Goal: Find specific page/section: Find specific page/section

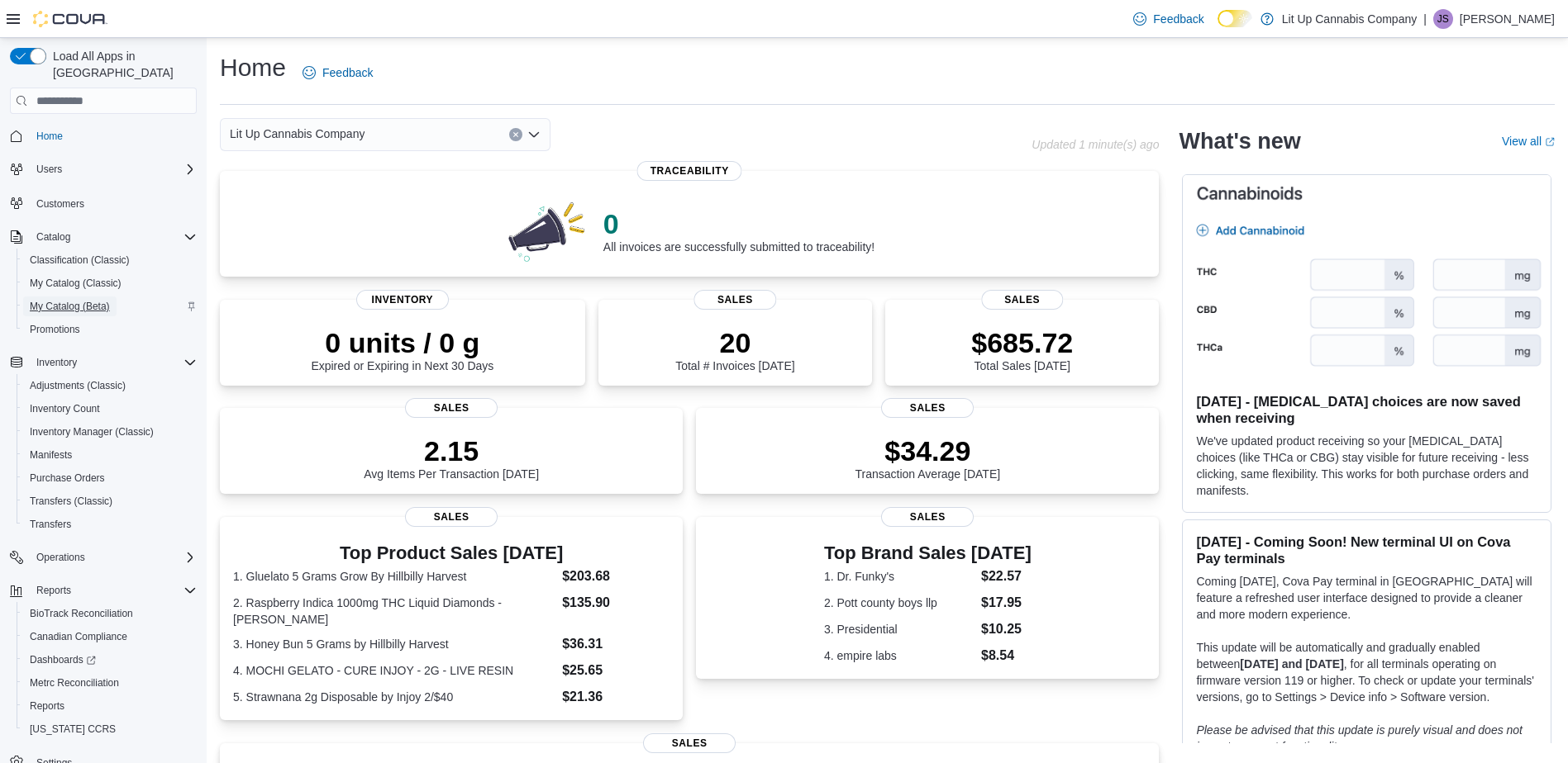
click at [59, 299] on span "My Catalog (Beta)" at bounding box center [70, 306] width 80 height 13
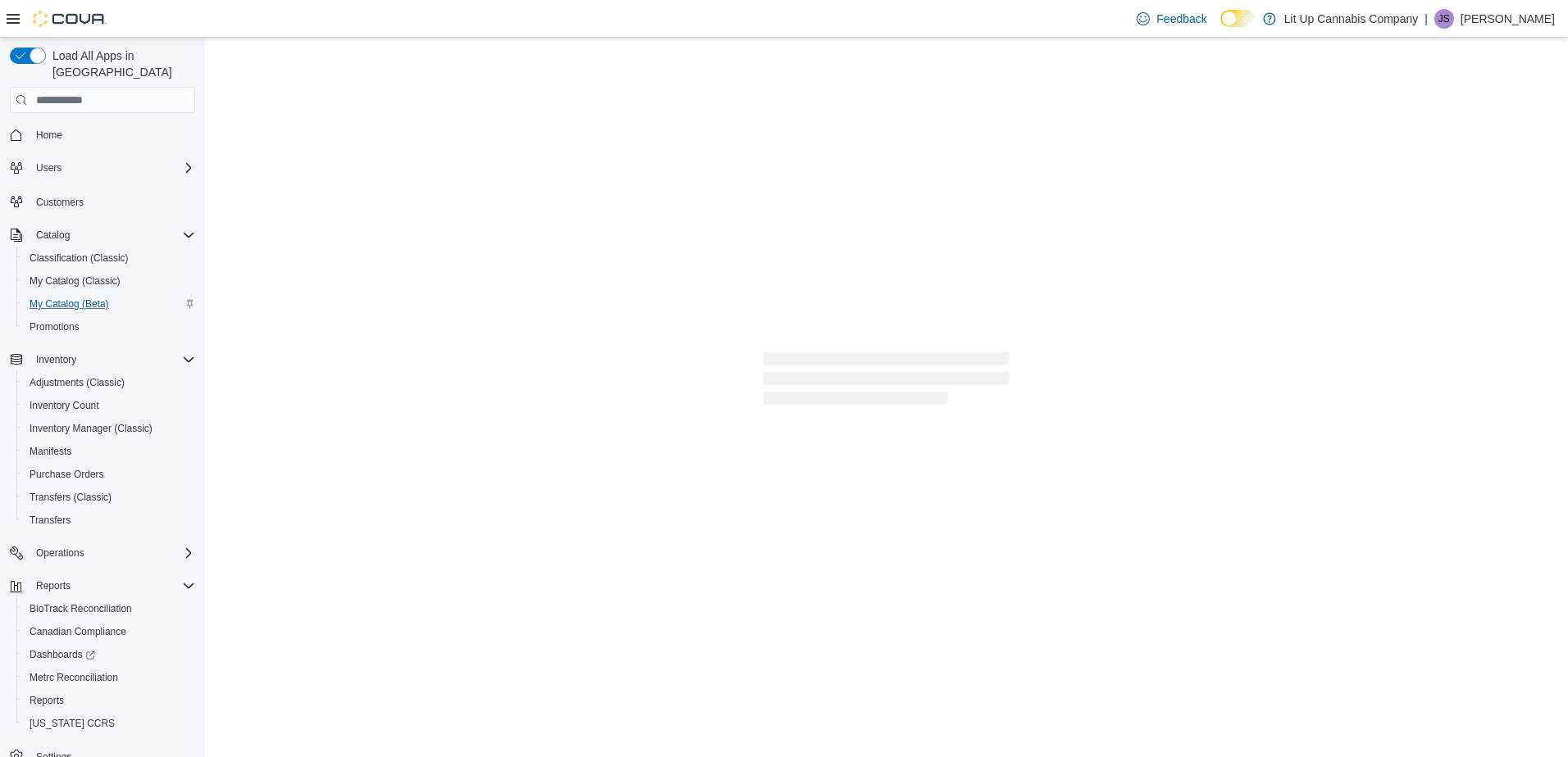
select select "**********"
